Goal: Find specific page/section: Find specific page/section

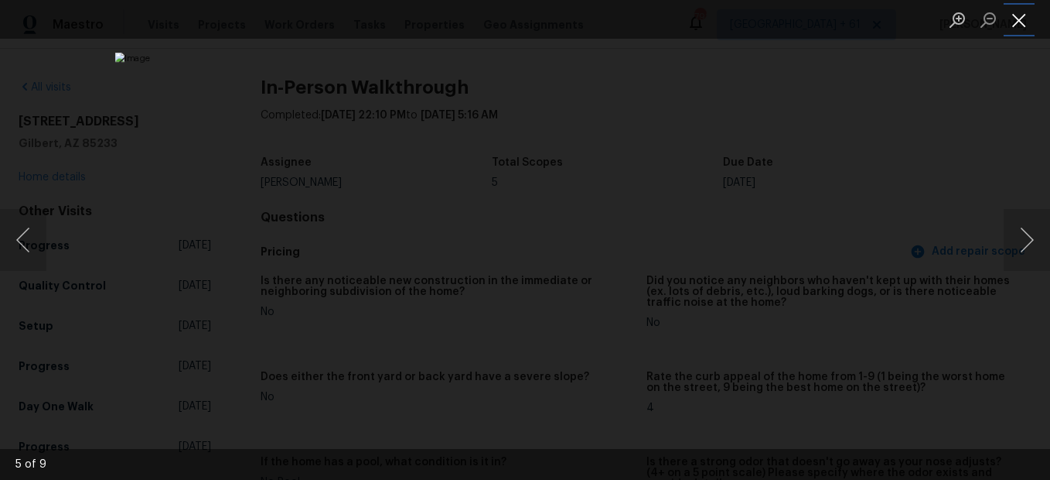
click at [1011, 18] on button "Close lightbox" at bounding box center [1019, 19] width 31 height 27
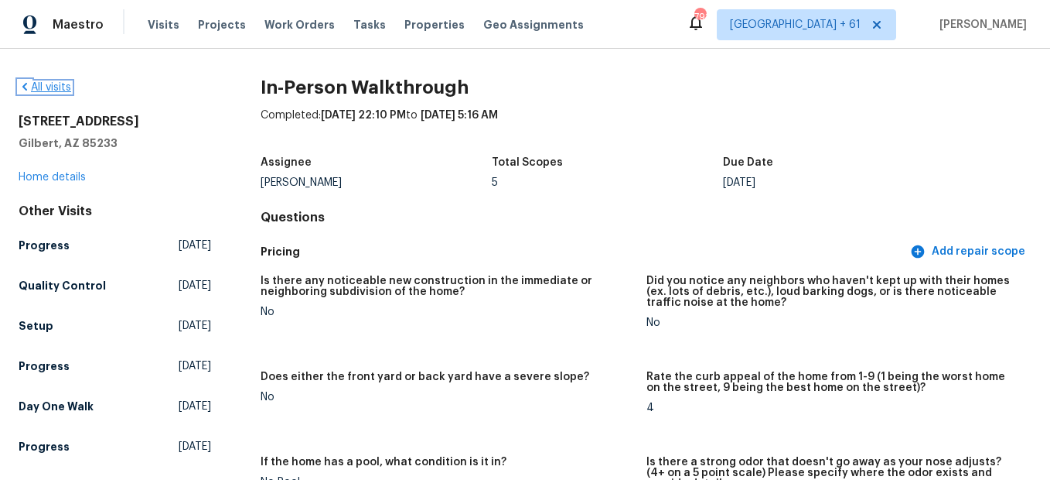
click at [52, 88] on link "All visits" at bounding box center [45, 87] width 53 height 11
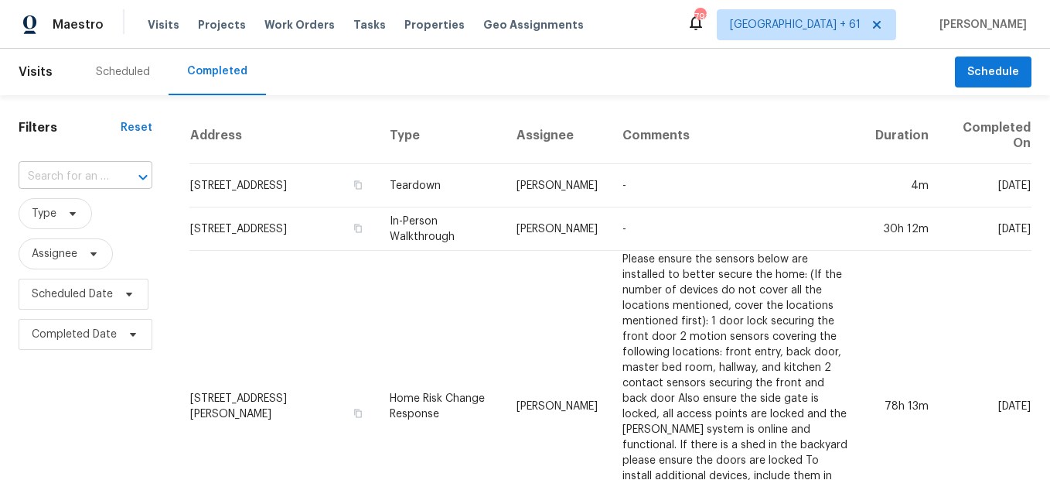
click at [109, 174] on div "​" at bounding box center [86, 177] width 134 height 24
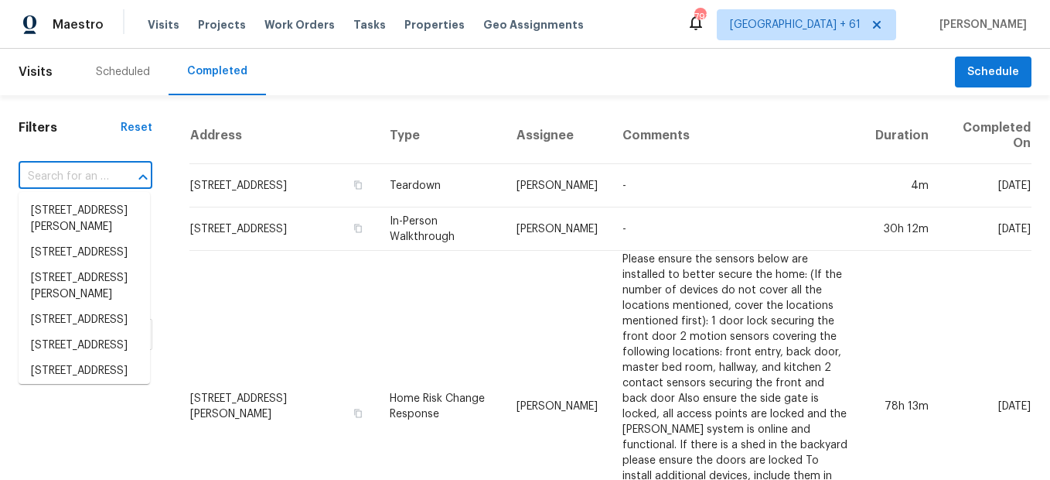
paste input "[STREET_ADDRESS][PERSON_NAME]"
type input "[STREET_ADDRESS][PERSON_NAME]"
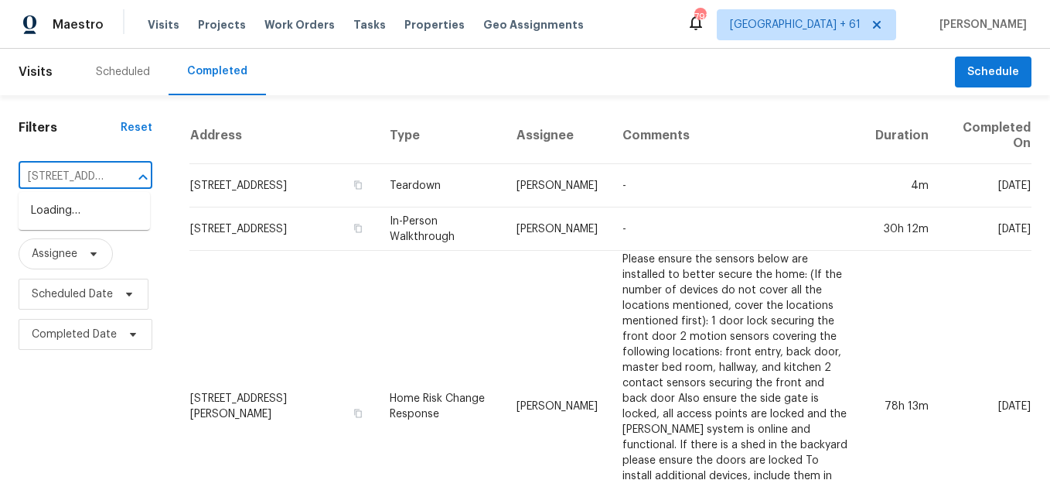
scroll to position [0, 141]
click at [85, 210] on li "[STREET_ADDRESS][PERSON_NAME]" at bounding box center [85, 219] width 132 height 42
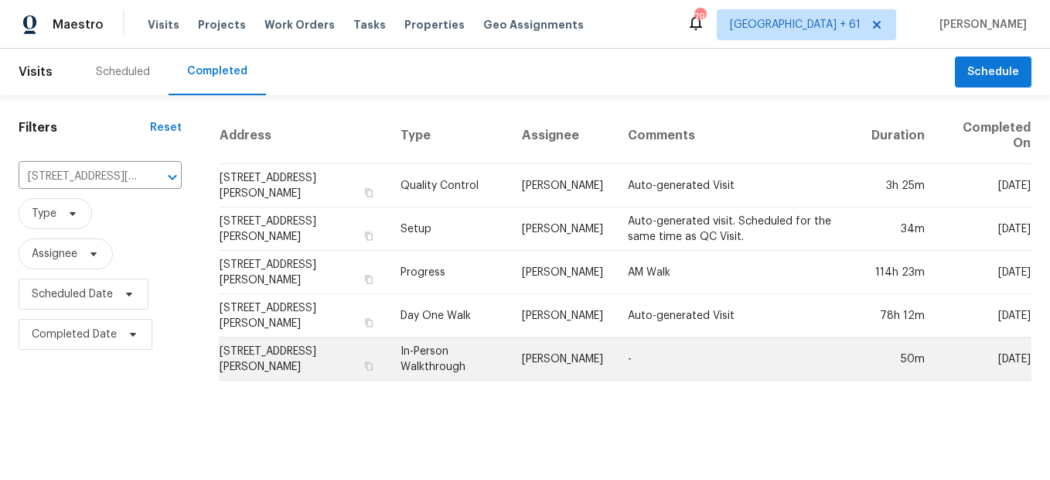
click at [433, 364] on td "In-Person Walkthrough" at bounding box center [448, 358] width 121 height 43
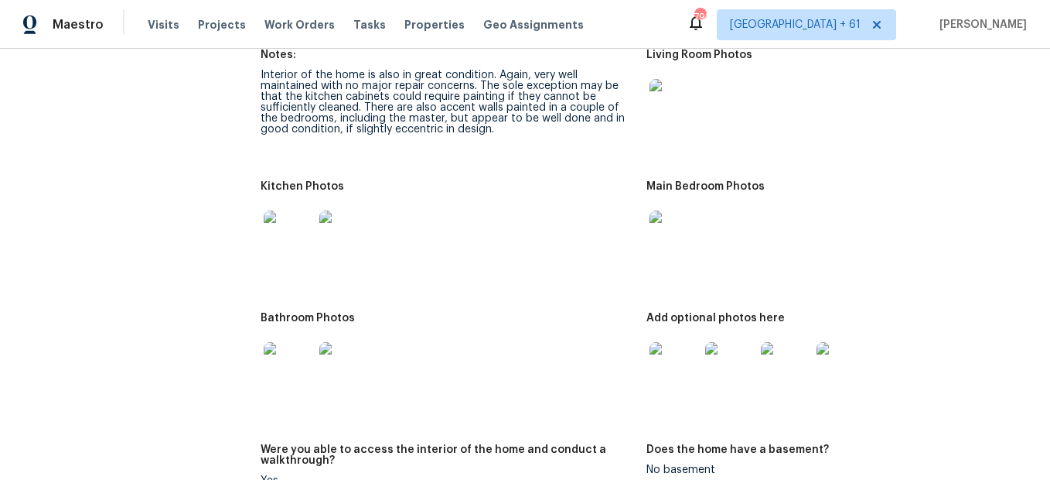
scroll to position [1624, 0]
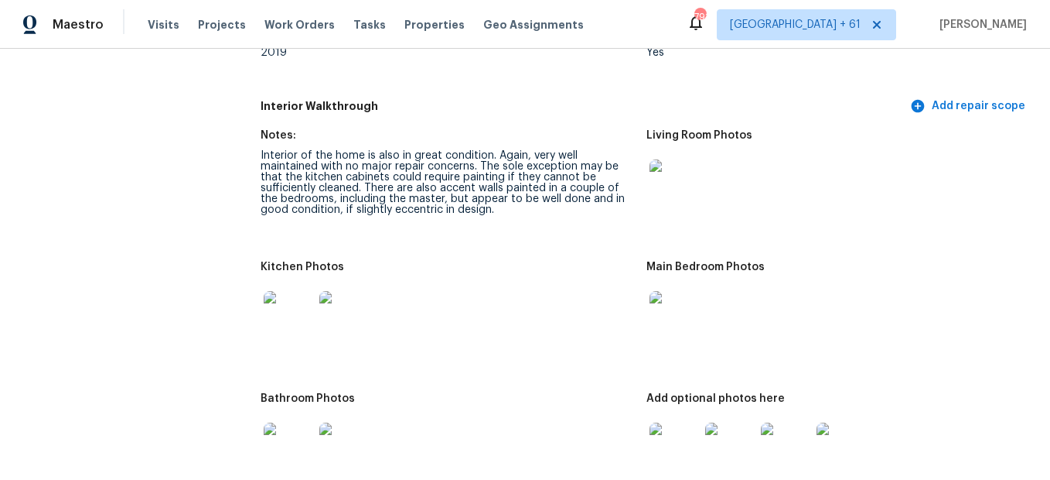
click at [655, 179] on img at bounding box center [675, 184] width 50 height 50
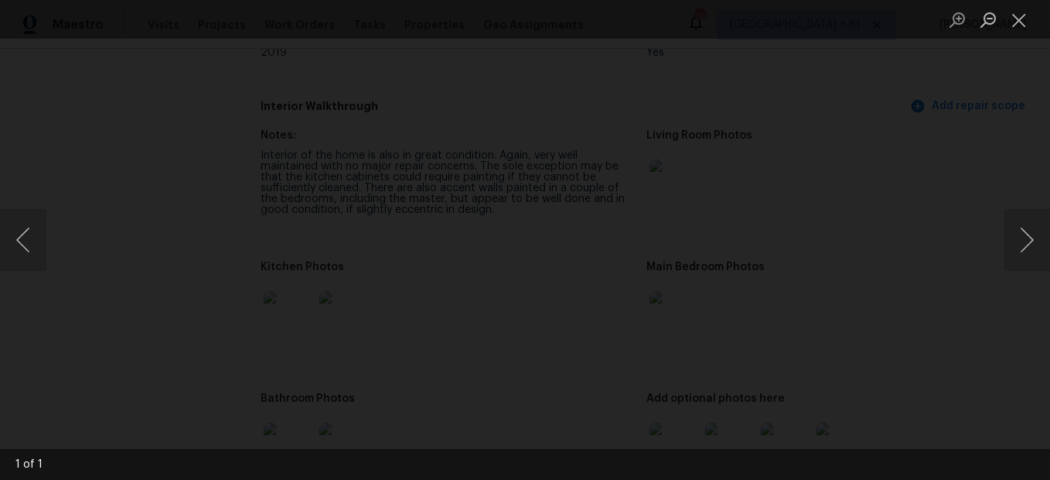
click at [1008, 38] on li "Lightbox" at bounding box center [1019, 19] width 31 height 39
click at [1031, 28] on button "Close lightbox" at bounding box center [1019, 19] width 31 height 27
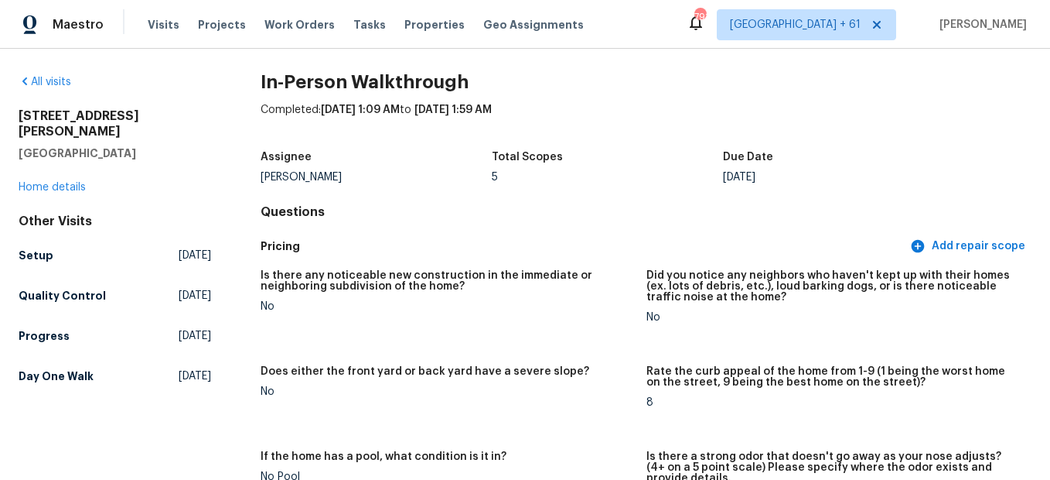
scroll to position [0, 0]
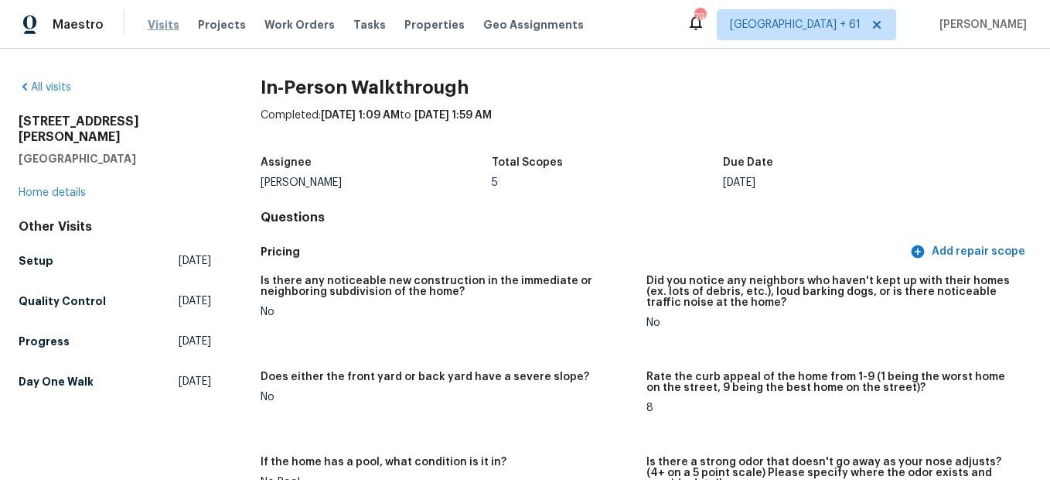
drag, startPoint x: 152, startPoint y: 12, endPoint x: 154, endPoint y: 20, distance: 8.8
click at [152, 12] on div "Visits Projects Work Orders Tasks Properties Geo Assignments" at bounding box center [375, 24] width 455 height 31
click at [154, 23] on span "Visits" at bounding box center [164, 24] width 32 height 15
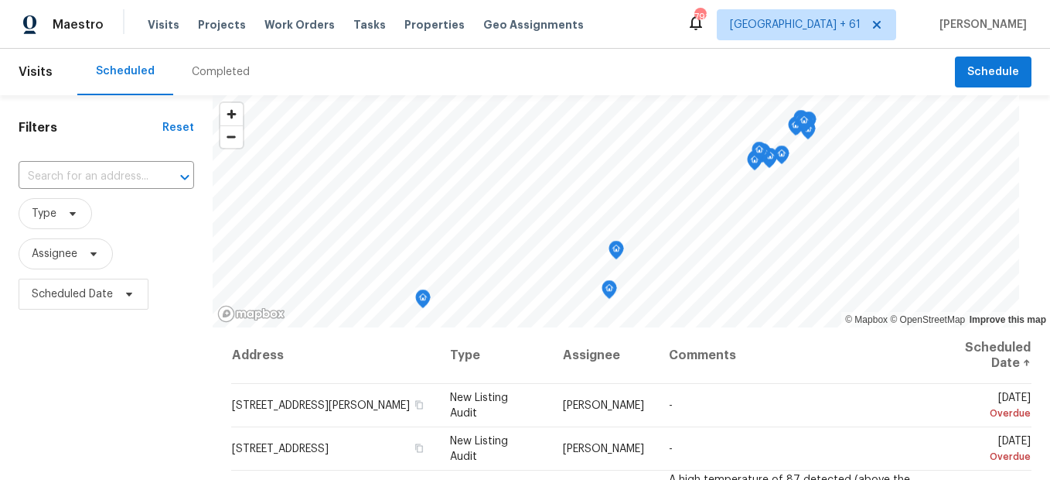
click at [206, 79] on div "Completed" at bounding box center [221, 71] width 58 height 15
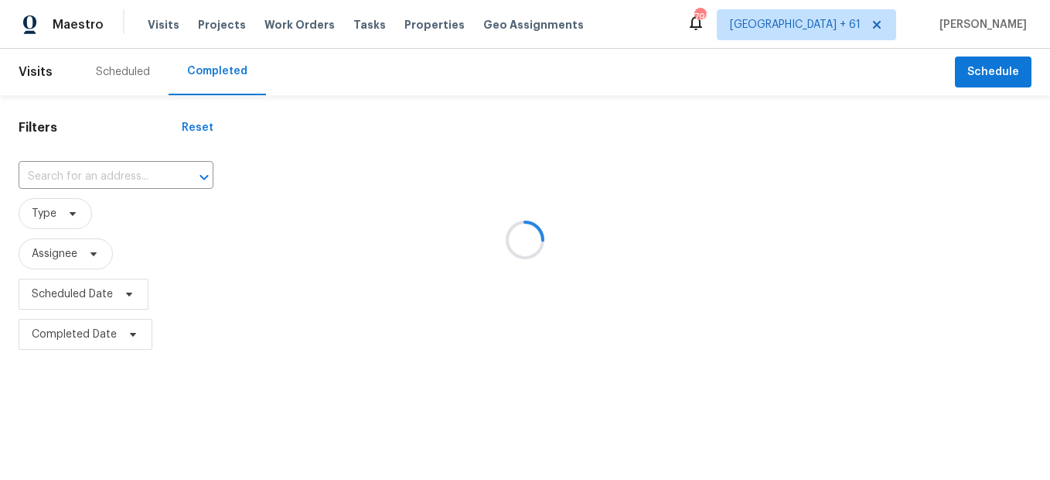
click at [141, 176] on div at bounding box center [525, 240] width 1050 height 480
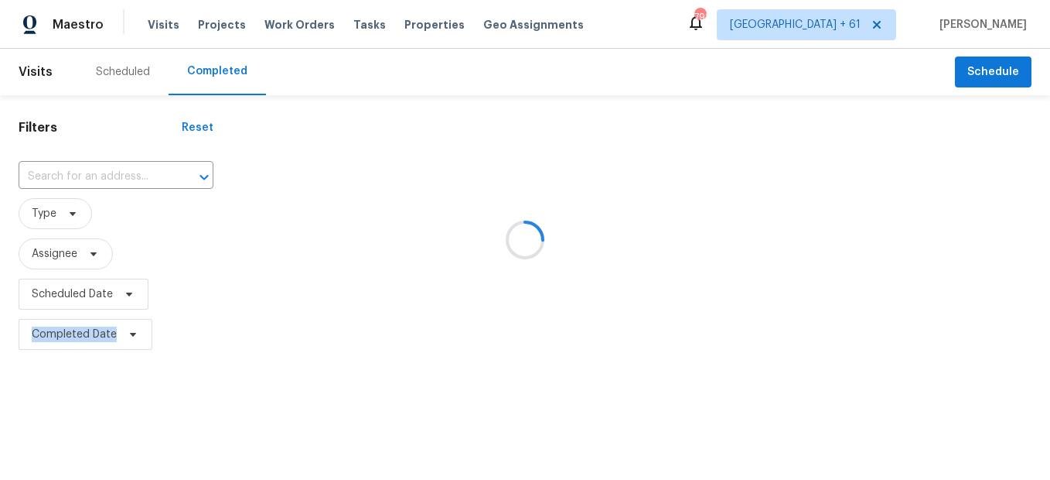
click at [141, 176] on div at bounding box center [525, 240] width 1050 height 480
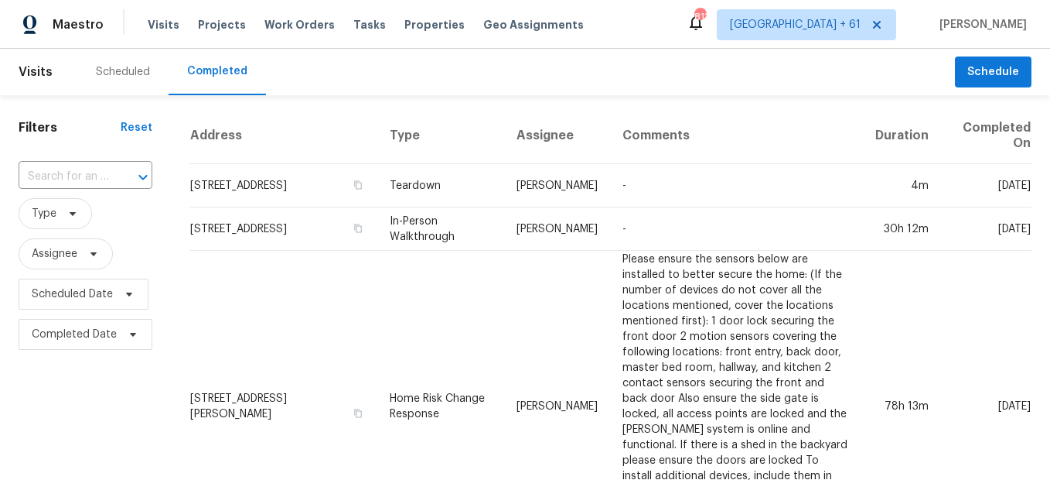
click at [122, 173] on div at bounding box center [132, 177] width 40 height 22
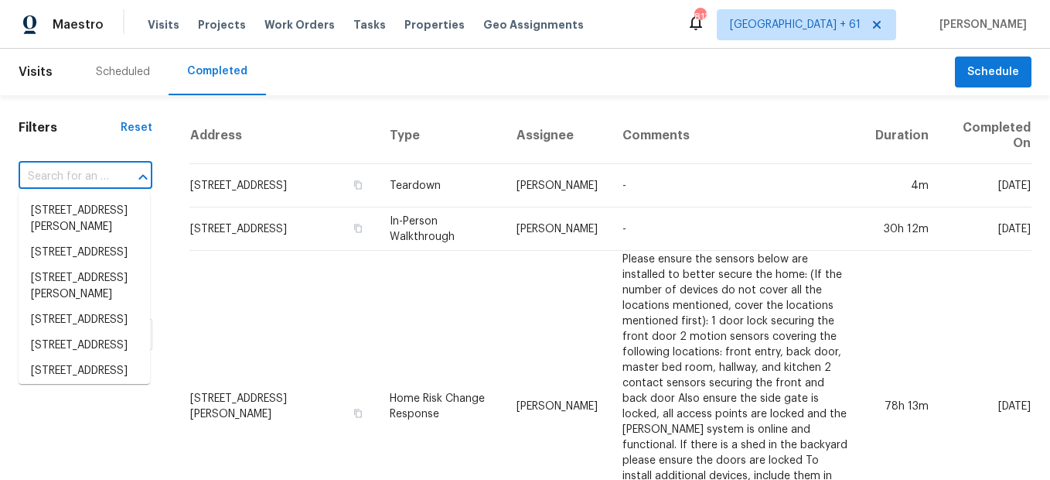
paste input "[STREET_ADDRESS]"
type input "[STREET_ADDRESS]"
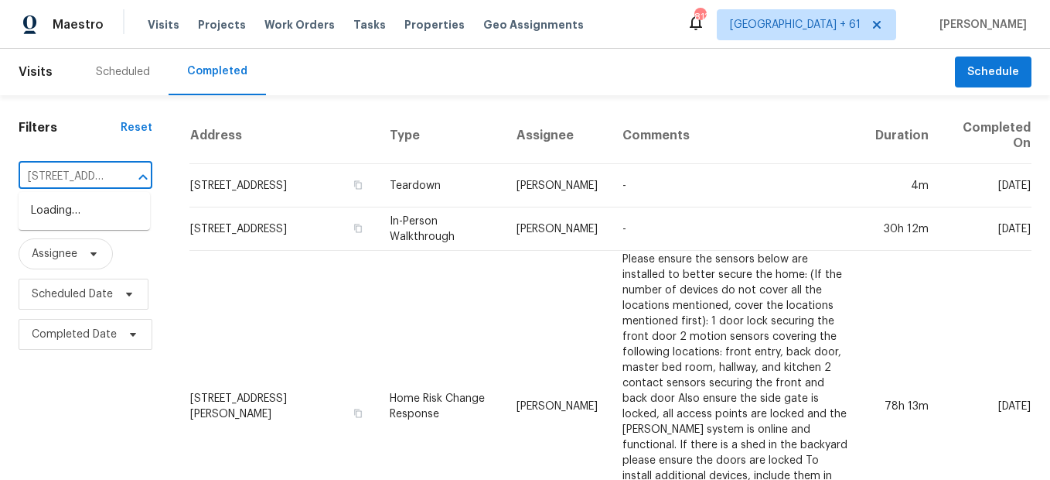
scroll to position [0, 138]
click at [116, 204] on li "[STREET_ADDRESS]" at bounding box center [85, 211] width 132 height 26
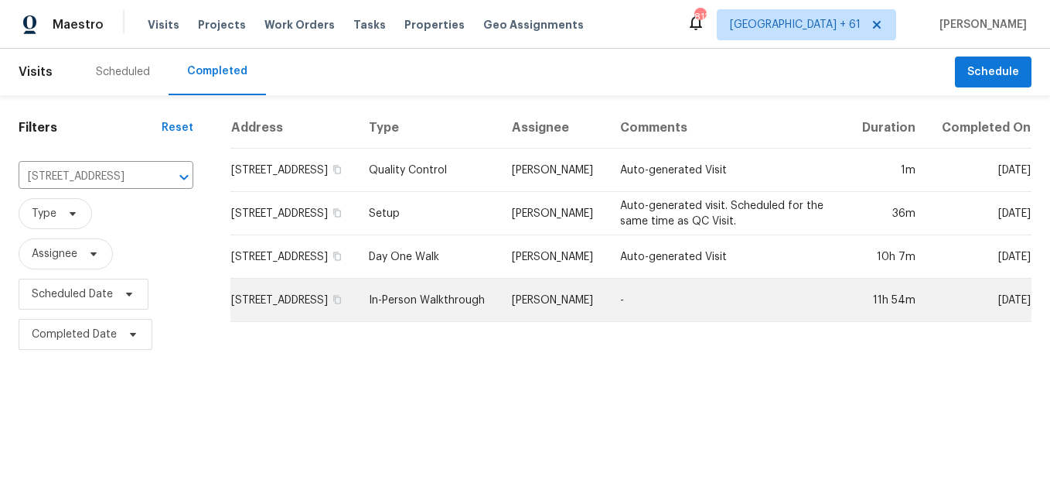
click at [442, 306] on td "In-Person Walkthrough" at bounding box center [428, 299] width 143 height 43
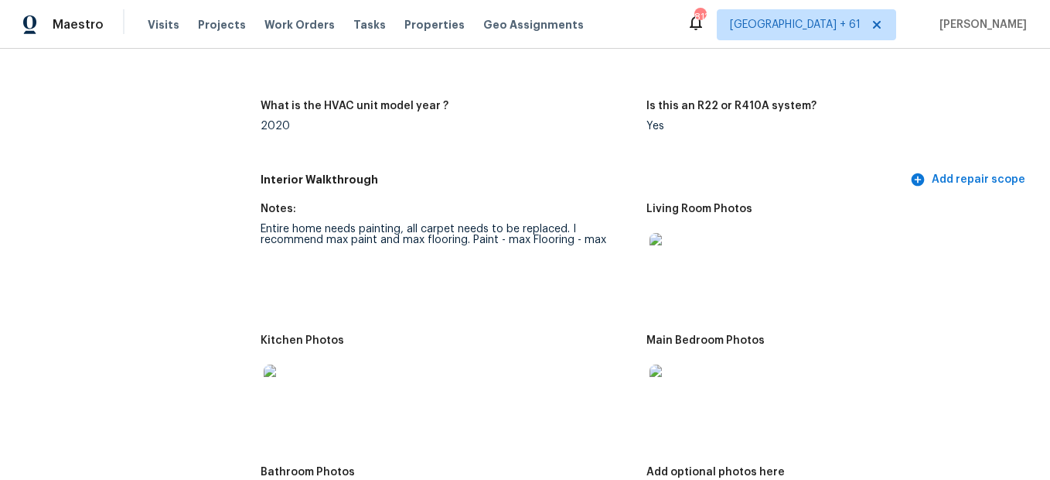
scroll to position [1547, 0]
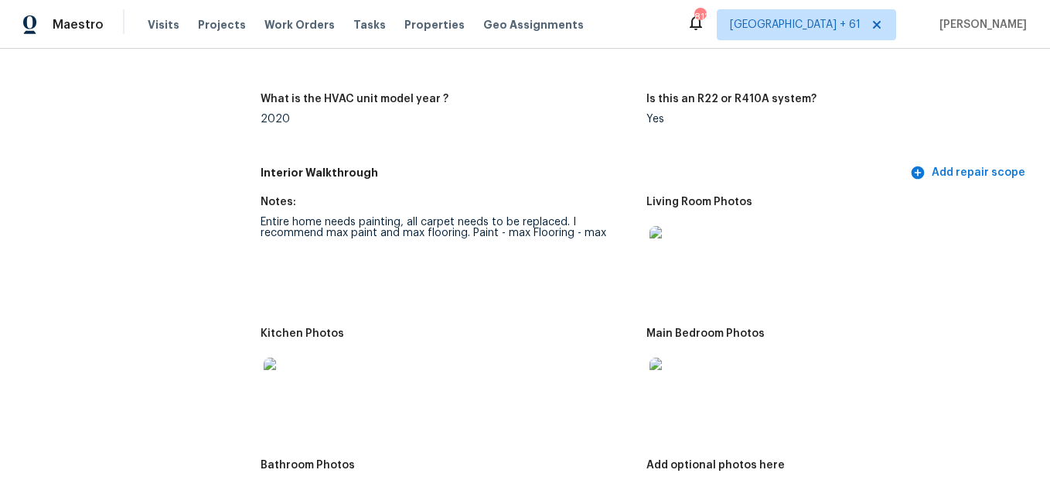
click at [677, 261] on img at bounding box center [675, 251] width 50 height 50
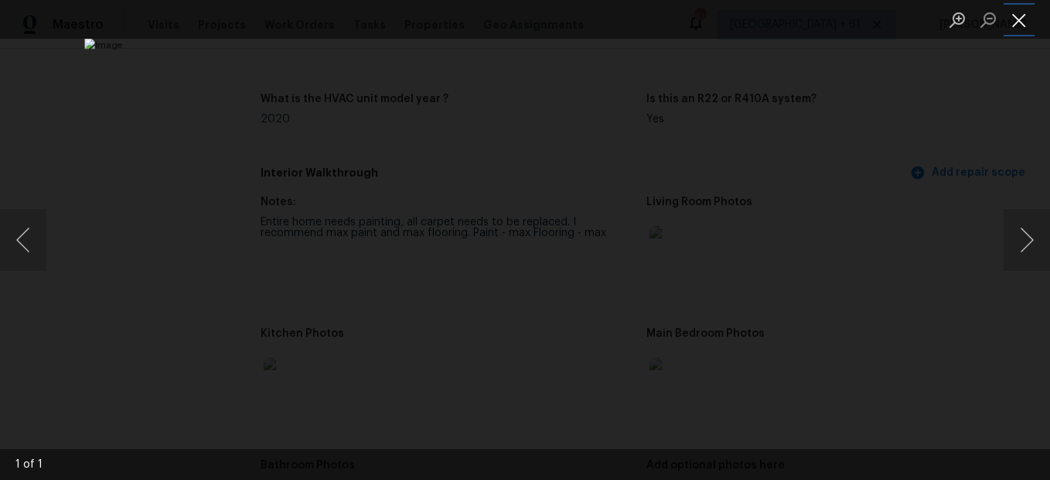
click at [1011, 19] on button "Close lightbox" at bounding box center [1019, 19] width 31 height 27
